Goal: Complete application form

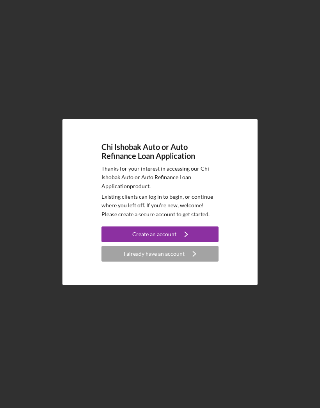
click at [203, 242] on button "Create an account Icon/Navigate" at bounding box center [160, 235] width 117 height 16
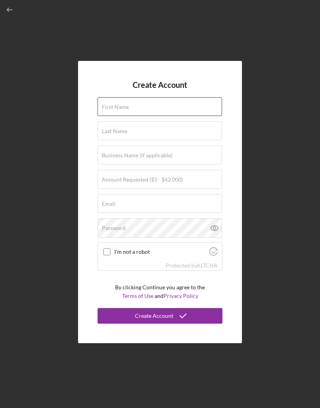
click at [132, 117] on div "First Name" at bounding box center [160, 107] width 125 height 20
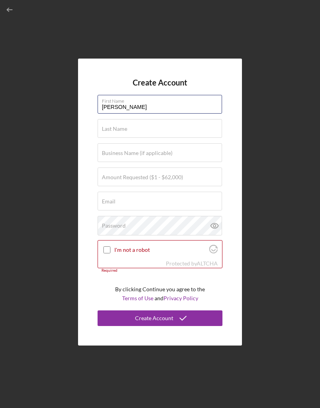
type input "[PERSON_NAME]"
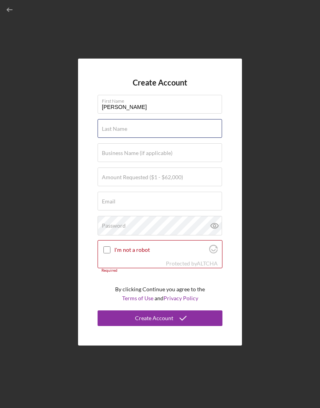
click at [152, 139] on div "Last Name Required" at bounding box center [160, 129] width 125 height 20
type input "[PERSON_NAME]"
click at [169, 156] on label "Business Name (if applicable)" at bounding box center [137, 153] width 71 height 6
click at [169, 162] on input "Business Name (if applicable)" at bounding box center [160, 152] width 125 height 19
click at [156, 181] on label "Amount Requested ($1 - $62,000)" at bounding box center [142, 177] width 81 height 6
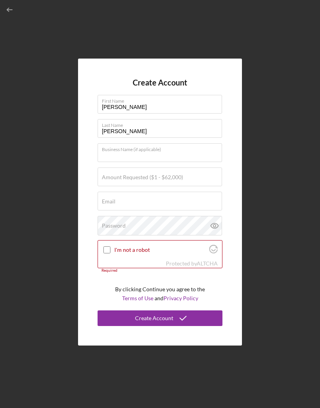
click at [156, 186] on input "Amount Requested ($1 - $62,000)" at bounding box center [160, 177] width 125 height 19
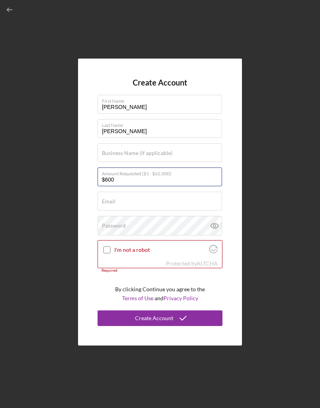
type input "$6,000"
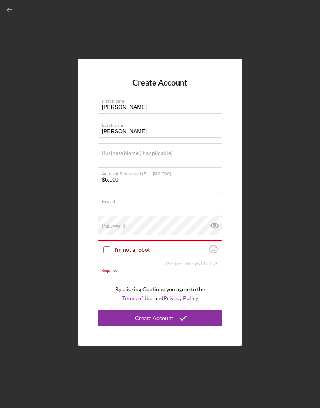
click at [164, 211] on div "Email Required" at bounding box center [160, 202] width 125 height 20
type input "[EMAIL_ADDRESS][DOMAIN_NAME]"
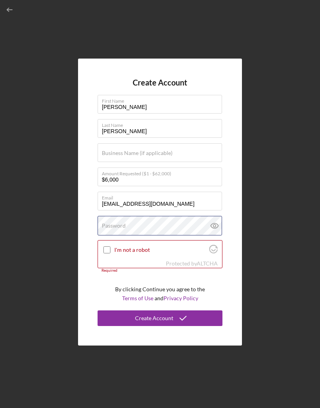
click at [165, 236] on div "Password" at bounding box center [160, 226] width 125 height 20
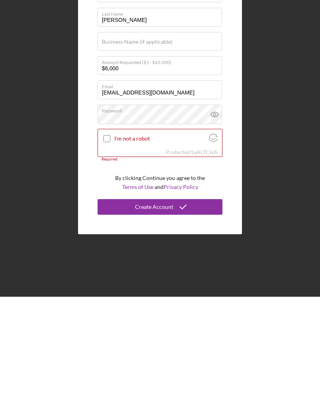
scroll to position [30, 0]
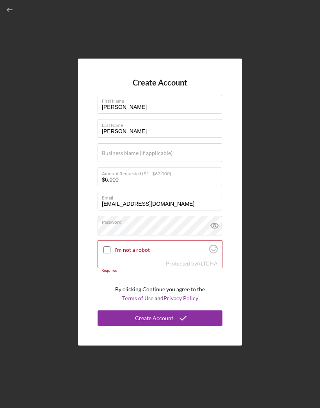
click at [216, 216] on icon at bounding box center [215, 226] width 20 height 20
click at [218, 224] on icon at bounding box center [214, 226] width 7 height 5
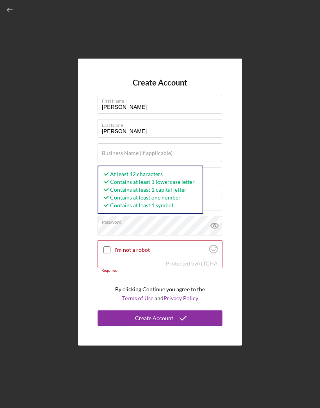
click at [109, 247] on input "I'm not a robot" at bounding box center [107, 250] width 7 height 7
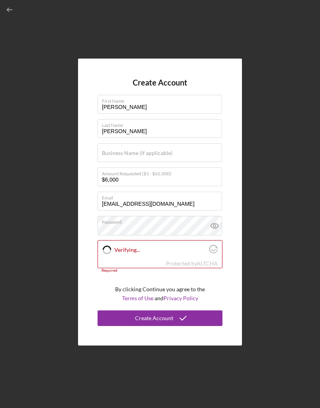
checkbox input "true"
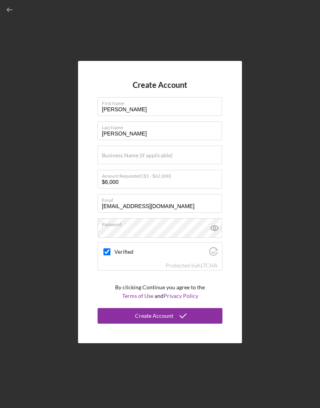
click at [190, 306] on icon "submit" at bounding box center [184, 316] width 20 height 20
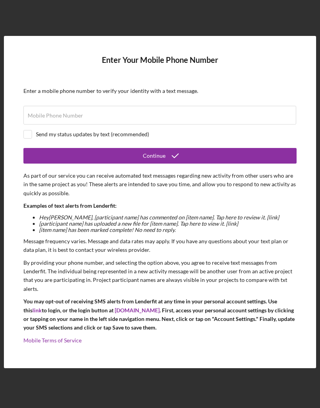
click at [75, 113] on label "Mobile Phone Number" at bounding box center [55, 116] width 55 height 6
click at [75, 106] on input "Mobile Phone Number" at bounding box center [159, 115] width 273 height 19
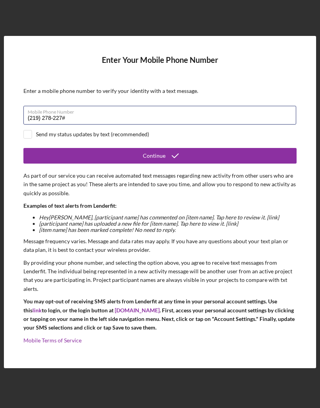
type input "[PHONE_NUMBER]"
click at [26, 114] on form "Enter Your Mobile Phone Number Enter a mobile phone number to verify your ident…" at bounding box center [160, 201] width 274 height 293
click at [29, 131] on input "checkbox" at bounding box center [28, 135] width 8 height 8
checkbox input "true"
click at [188, 148] on button "Continue" at bounding box center [160, 156] width 274 height 16
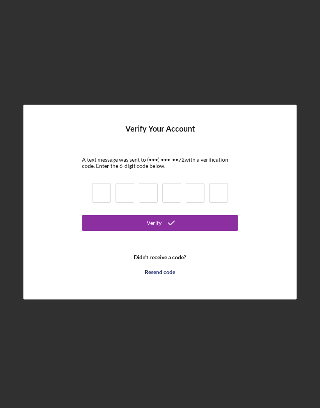
click at [104, 183] on input at bounding box center [101, 193] width 19 height 20
type input "1"
type input "8"
type input "5"
type input "6"
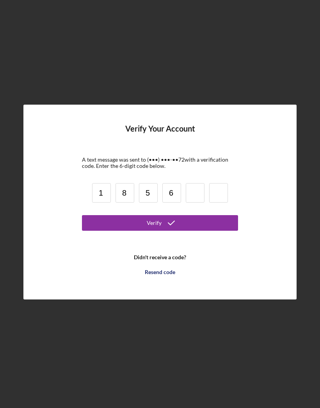
type input "9"
type input "0"
click at [183, 215] on button "Verify" at bounding box center [160, 223] width 156 height 16
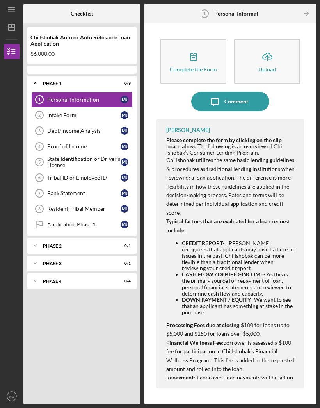
scroll to position [27, 0]
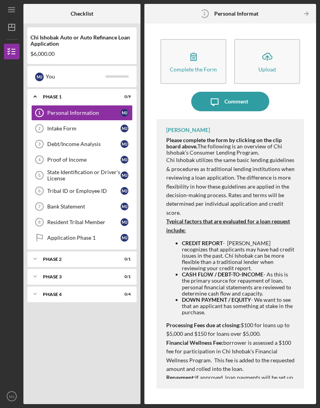
click at [258, 156] on p "Chi Ishobak utilizes the same basic lending guidelines & procedures as traditio…" at bounding box center [231, 186] width 130 height 61
click at [302, 92] on div "Icon/Message Comment" at bounding box center [231, 102] width 148 height 20
click at [252, 374] on p "Repayment: If approved, loan payments will be set up to come directly from your…" at bounding box center [231, 409] width 130 height 70
click at [195, 47] on icon "button" at bounding box center [194, 57] width 20 height 20
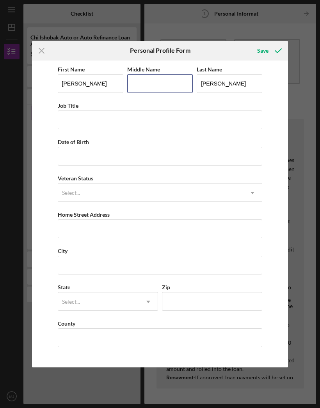
click at [156, 82] on input "Middle Name" at bounding box center [160, 83] width 66 height 19
type input "[PERSON_NAME]"
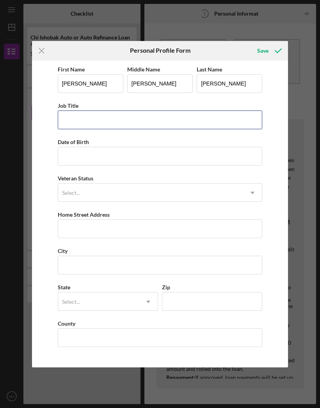
click at [123, 119] on input "Job Title" at bounding box center [160, 120] width 205 height 19
type input "Lead retail clerk"
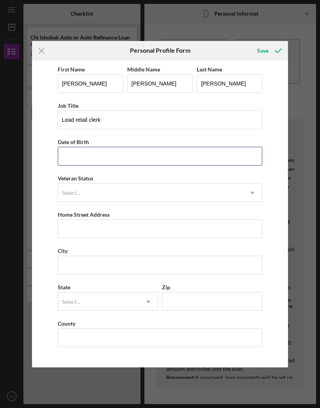
click at [122, 156] on input "Date of Birth" at bounding box center [160, 156] width 205 height 19
type input "[DATE]"
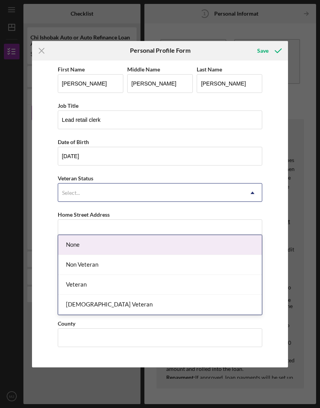
click at [91, 235] on div "None" at bounding box center [160, 245] width 204 height 20
click at [96, 255] on div "Non Veteran" at bounding box center [160, 265] width 204 height 20
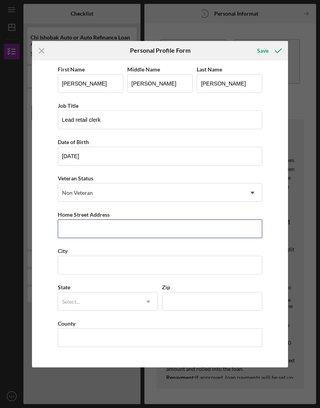
click at [132, 229] on input "Home Street Address" at bounding box center [160, 229] width 205 height 19
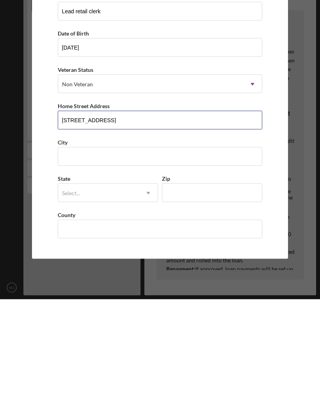
type input "[STREET_ADDRESS]"
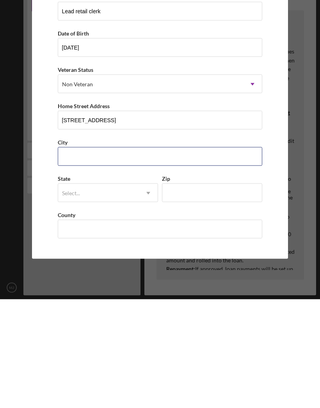
click at [95, 256] on input "City" at bounding box center [160, 265] width 205 height 19
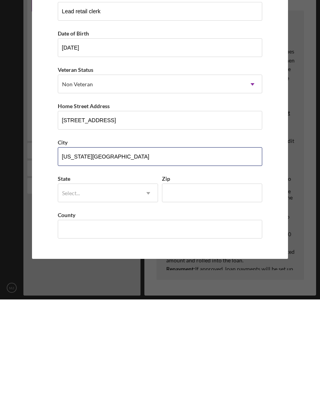
type input "[US_STATE][GEOGRAPHIC_DATA]"
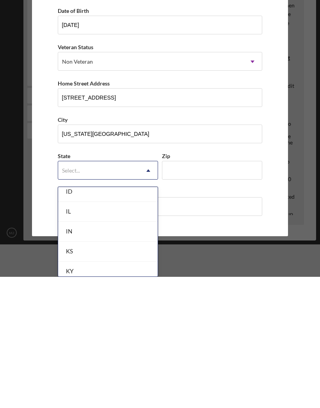
scroll to position [444, 0]
click at [73, 353] on div "IN" at bounding box center [108, 363] width 100 height 20
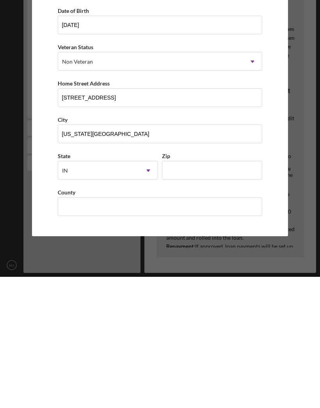
scroll to position [30, 0]
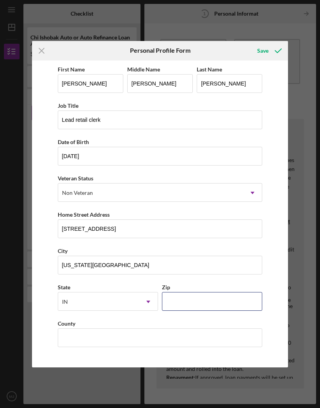
click at [186, 303] on input "Zip" at bounding box center [212, 301] width 100 height 19
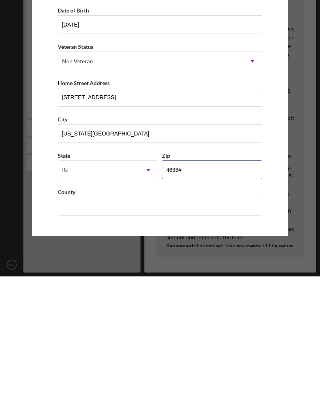
type input "46360"
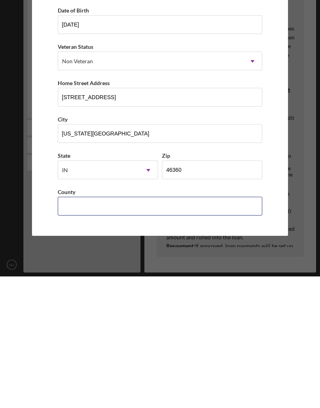
click at [131, 329] on input "County" at bounding box center [160, 338] width 205 height 19
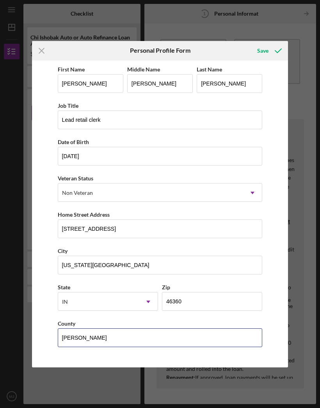
scroll to position [0, 0]
type input "[PERSON_NAME]"
click at [265, 50] on div "Save" at bounding box center [263, 51] width 11 height 16
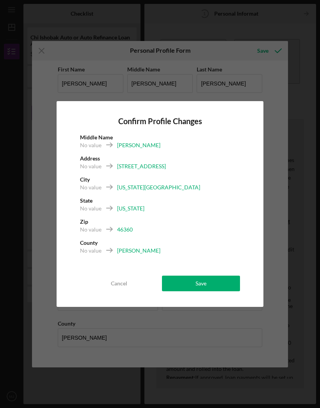
click at [205, 283] on div "Save" at bounding box center [201, 284] width 11 height 16
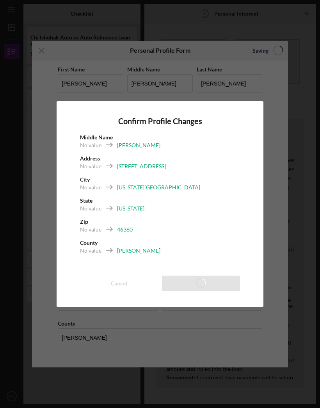
scroll to position [27, 0]
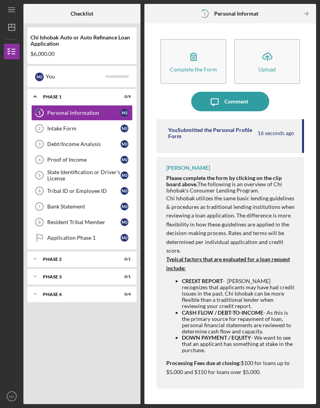
click at [202, 47] on icon "button" at bounding box center [194, 57] width 20 height 20
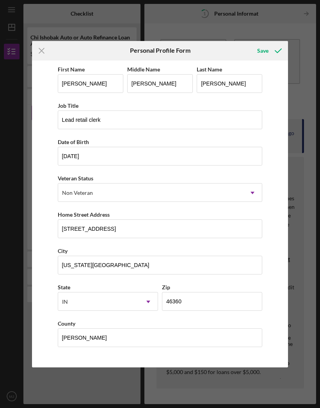
click at [41, 47] on icon "Icon/Menu Close" at bounding box center [42, 51] width 20 height 20
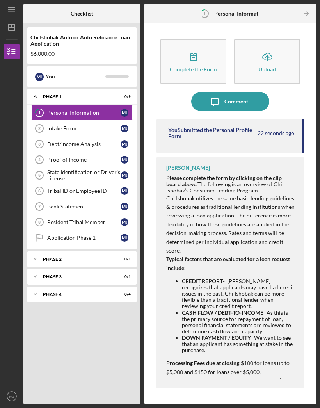
click at [60, 121] on link "Intake Form 2 Intake Form [PERSON_NAME]" at bounding box center [82, 129] width 102 height 16
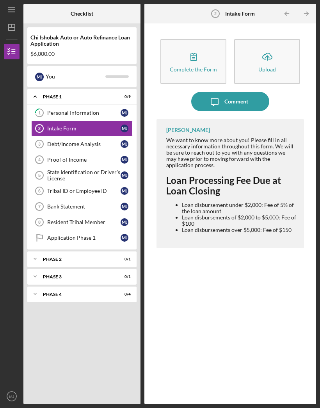
click at [75, 105] on link "1 Personal Information [PERSON_NAME]" at bounding box center [82, 113] width 102 height 16
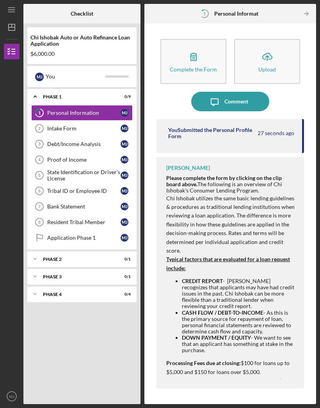
click at [98, 110] on div "Personal Information" at bounding box center [83, 113] width 73 height 6
click at [193, 66] on div "Complete the Form" at bounding box center [193, 69] width 47 height 6
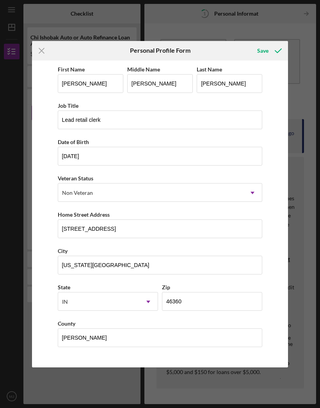
click at [265, 48] on div "Save" at bounding box center [263, 51] width 11 height 16
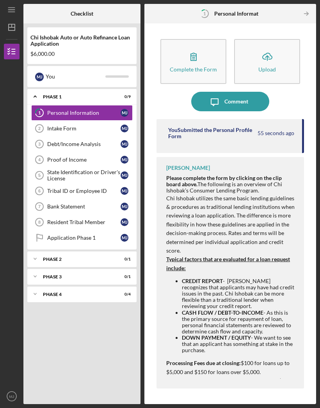
click at [68, 110] on div "Personal Information" at bounding box center [83, 113] width 73 height 6
click at [76, 110] on div "Personal Information" at bounding box center [83, 113] width 73 height 6
click at [201, 66] on div "Complete the Form" at bounding box center [193, 69] width 47 height 6
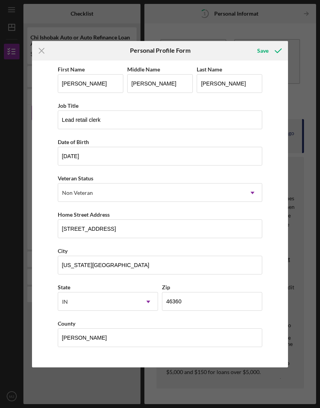
click at [43, 50] on line at bounding box center [41, 50] width 5 height 5
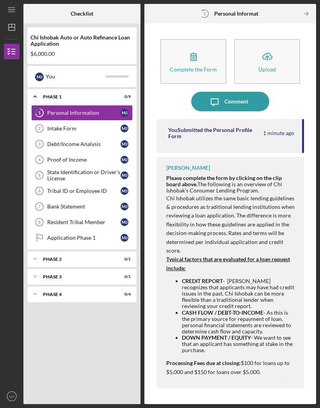
click at [71, 125] on div "Intake Form" at bounding box center [83, 128] width 73 height 6
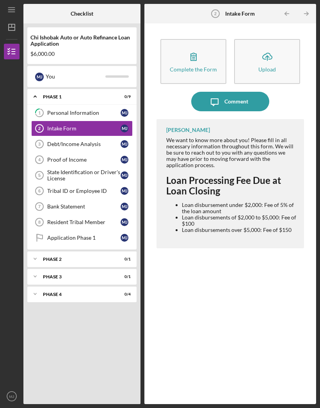
click at [85, 141] on div "Debt/Income Analysis" at bounding box center [83, 144] width 73 height 6
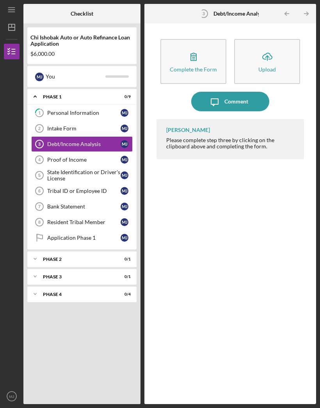
click at [74, 121] on link "Intake Form 2 Intake Form [PERSON_NAME]" at bounding box center [82, 129] width 102 height 16
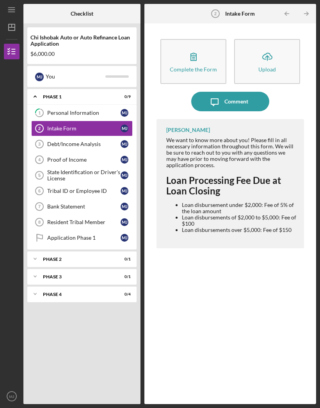
click at [236, 172] on div "Loan Processing Fee Due at Loan Closing Loan disbursement under $2,000: Fee of …" at bounding box center [231, 201] width 130 height 65
click at [235, 171] on div "Loan Processing Fee Due at Loan Closing Loan disbursement under $2,000: Fee of …" at bounding box center [231, 201] width 130 height 65
click at [199, 47] on icon "button" at bounding box center [194, 57] width 20 height 20
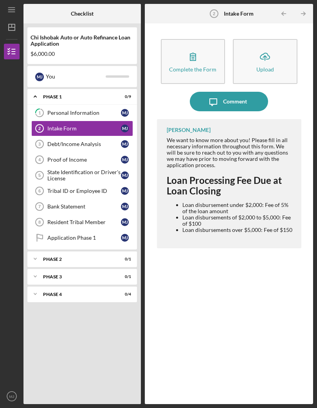
click at [52, 111] on div "Personal Information" at bounding box center [83, 113] width 73 height 6
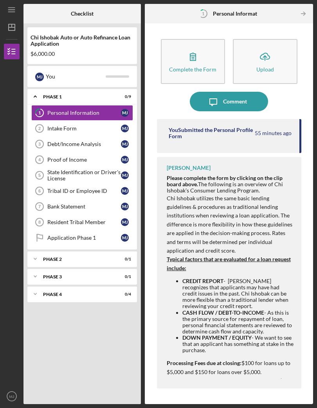
scroll to position [28, 0]
click at [185, 47] on icon "button" at bounding box center [193, 57] width 20 height 20
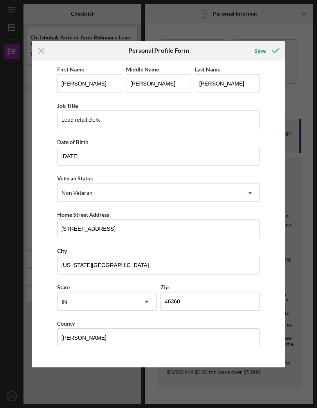
click at [263, 50] on div "Save" at bounding box center [259, 51] width 11 height 16
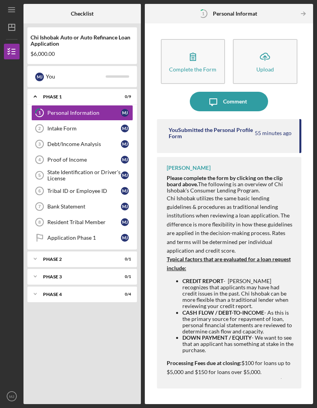
click at [66, 125] on div "Intake Form" at bounding box center [83, 128] width 73 height 6
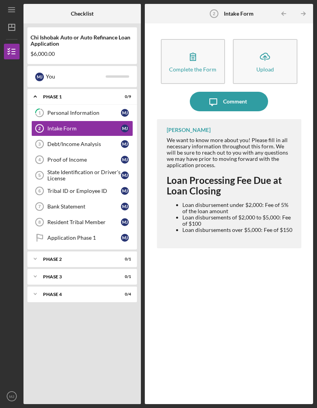
click at [80, 136] on link "Debt/Income Analysis 3 Debt/Income Analysis [PERSON_NAME]" at bounding box center [82, 144] width 102 height 16
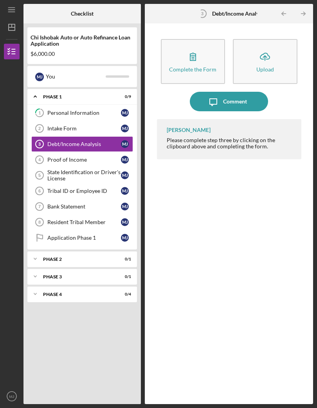
click at [190, 53] on icon "button" at bounding box center [192, 56] width 5 height 7
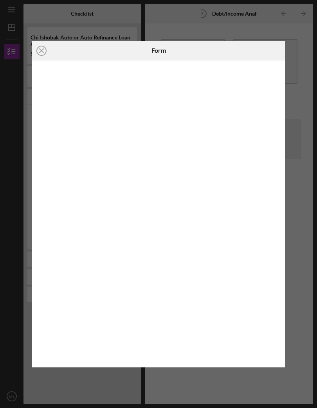
click at [43, 46] on circle at bounding box center [41, 50] width 9 height 9
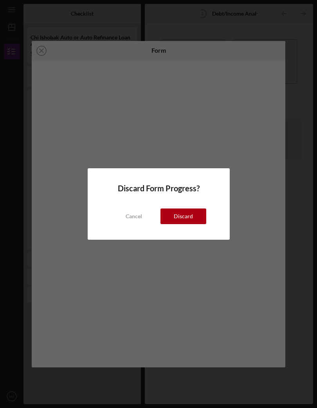
click at [135, 214] on div "Cancel" at bounding box center [133, 217] width 16 height 16
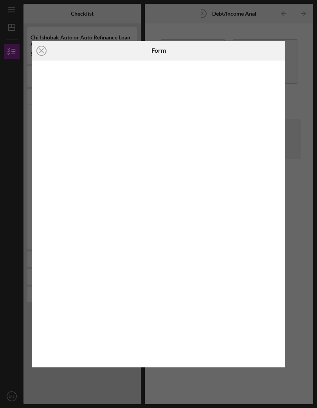
click at [43, 51] on icon "Icon/Close" at bounding box center [42, 51] width 20 height 20
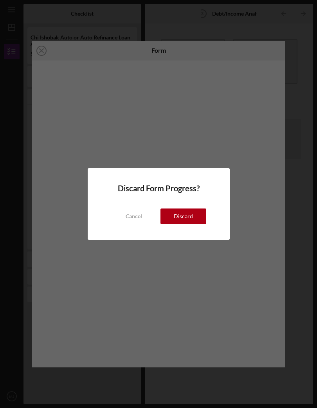
click at [197, 215] on button "Discard" at bounding box center [183, 217] width 46 height 16
